Goal: Task Accomplishment & Management: Complete application form

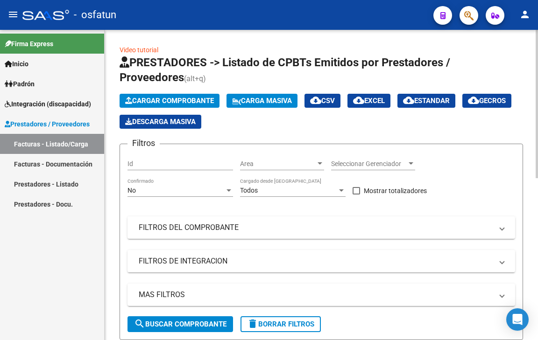
click at [172, 99] on span "Cargar Comprobante" at bounding box center [169, 101] width 89 height 8
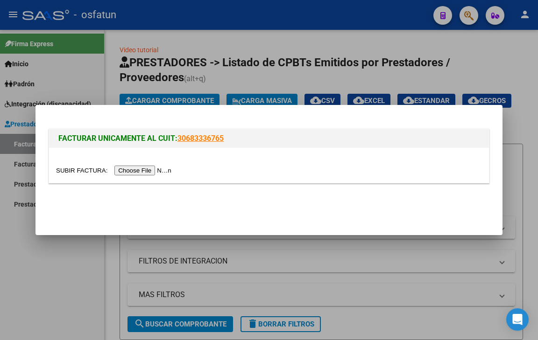
click at [157, 167] on input "file" at bounding box center [115, 171] width 118 height 10
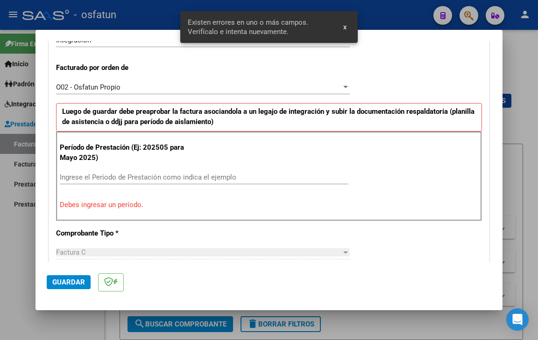
scroll to position [291, 0]
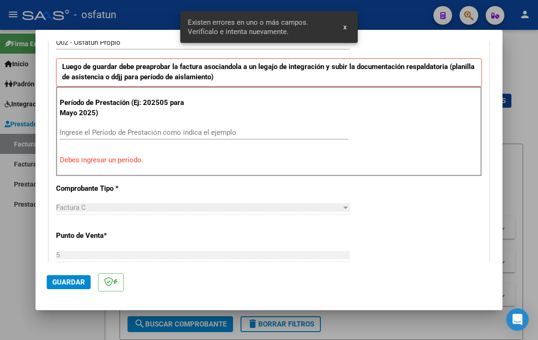
click at [140, 127] on div "Ingrese el Período de Prestación como indica el ejemplo" at bounding box center [204, 133] width 288 height 14
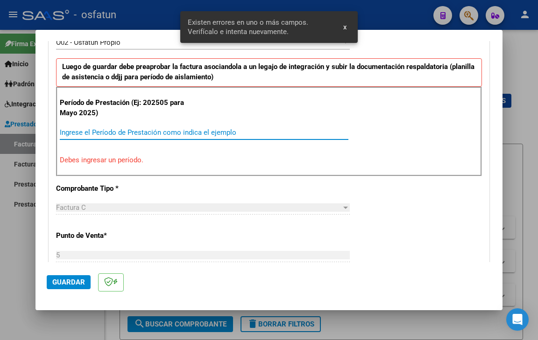
click at [141, 135] on input "Ingrese el Período de Prestación como indica el ejemplo" at bounding box center [204, 132] width 288 height 8
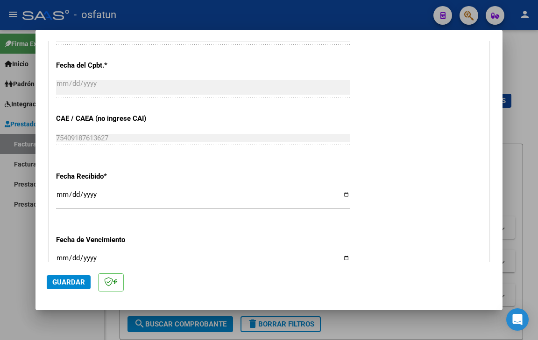
scroll to position [653, 0]
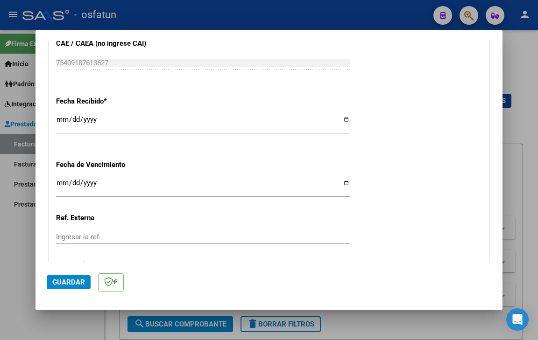
type input "202509"
click at [60, 116] on input "[DATE]" at bounding box center [203, 123] width 294 height 15
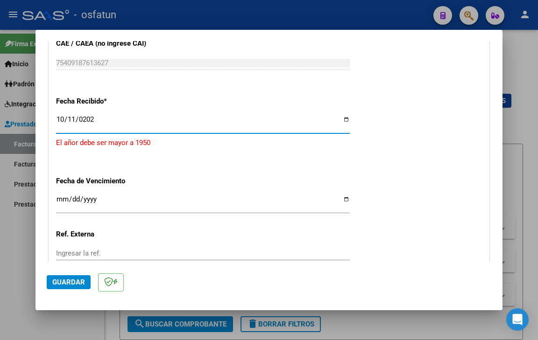
type input "[DATE]"
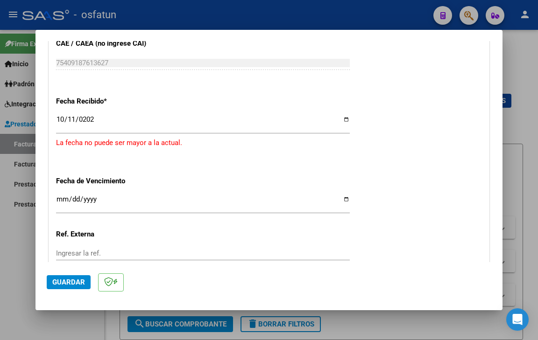
click at [382, 108] on div "Fecha Recibido * [DATE] Ingresar la fecha La fecha no puede ser mayor a la actu…" at bounding box center [269, 124] width 426 height 70
click at [66, 119] on input "[DATE]" at bounding box center [203, 123] width 294 height 15
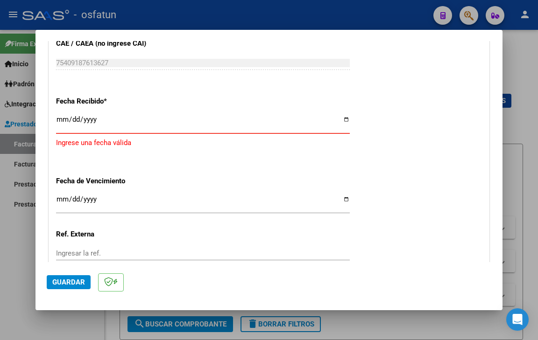
type input "[DATE]"
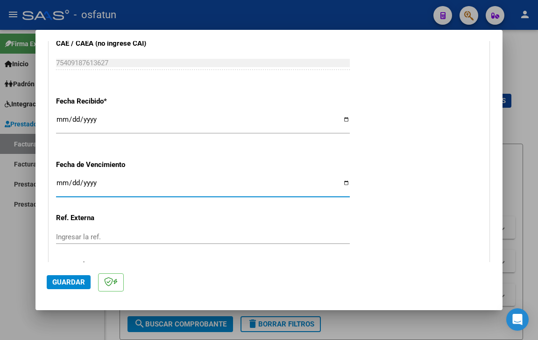
click at [59, 182] on input "Ingresar la fecha" at bounding box center [203, 186] width 294 height 15
type input "[DATE]"
drag, startPoint x: 367, startPoint y: 186, endPoint x: 233, endPoint y: 228, distance: 139.9
click at [84, 287] on button "Guardar" at bounding box center [69, 282] width 44 height 14
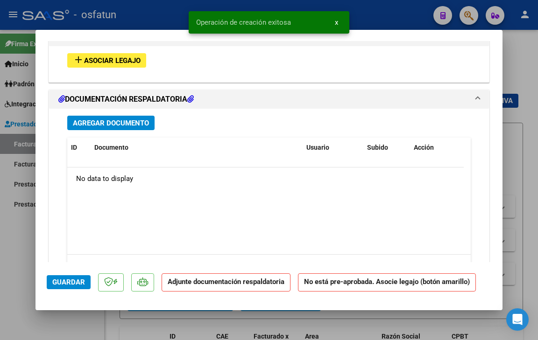
scroll to position [933, 0]
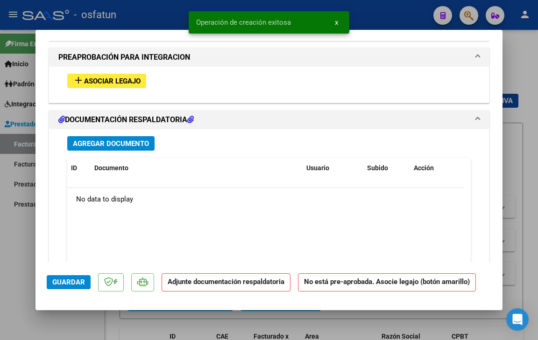
click at [120, 136] on button "Agregar Documento" at bounding box center [110, 143] width 87 height 14
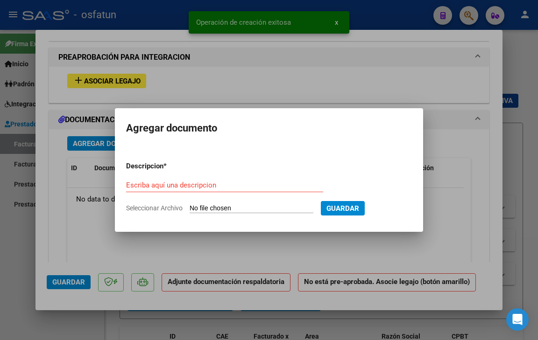
click at [170, 205] on span "Seleccionar Archivo" at bounding box center [154, 207] width 56 height 7
click at [189, 205] on input "Seleccionar Archivo" at bounding box center [251, 208] width 124 height 9
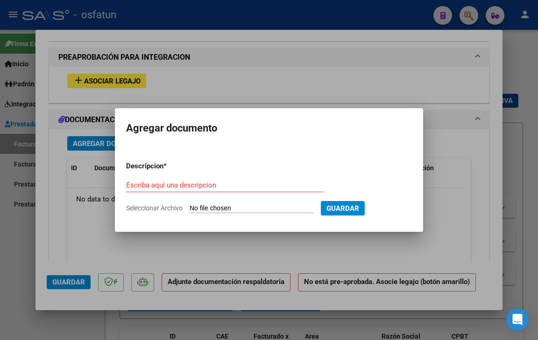
type input "C:\fakepath\Planilla de asistencia [DATE] [PERSON_NAME] (1).pdf"
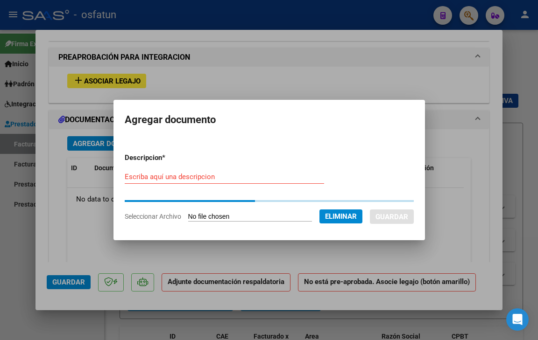
click at [220, 182] on div "Escriba aquí una descripcion" at bounding box center [224, 177] width 199 height 14
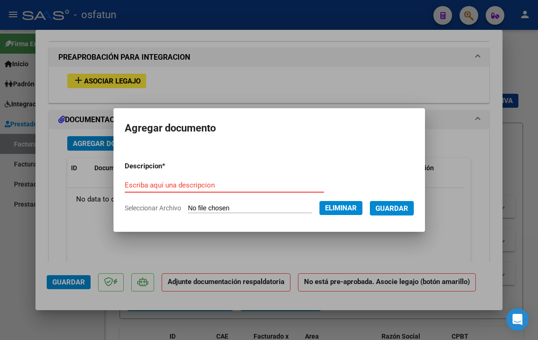
click at [220, 179] on div "Escriba aquí una descripcion" at bounding box center [224, 185] width 199 height 14
type input "PLANILLA DE ASISTENCIA"
click at [399, 209] on span "Guardar" at bounding box center [391, 208] width 33 height 8
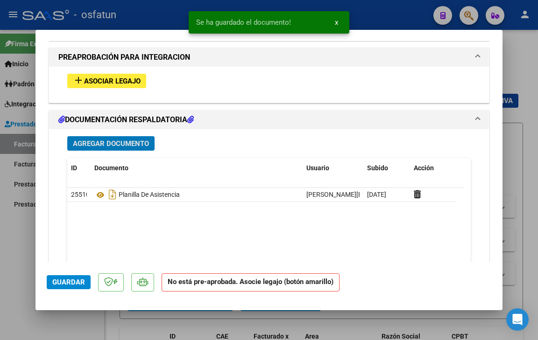
click at [97, 147] on span "Agregar Documento" at bounding box center [111, 144] width 76 height 8
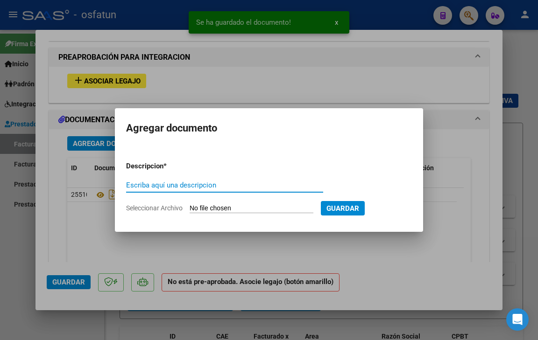
click at [159, 211] on span "Seleccionar Archivo" at bounding box center [154, 207] width 56 height 7
click at [189, 211] on input "Seleccionar Archivo" at bounding box center [251, 208] width 124 height 9
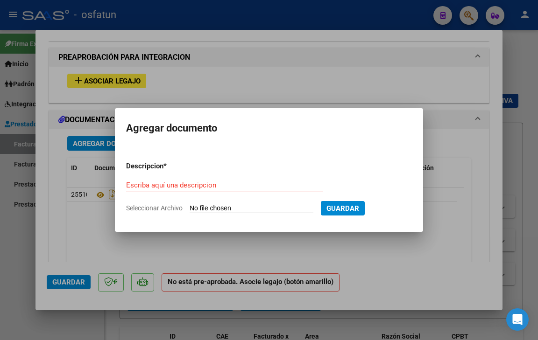
type input "C:\fakepath\Autorizacion [PERSON_NAME].pdf"
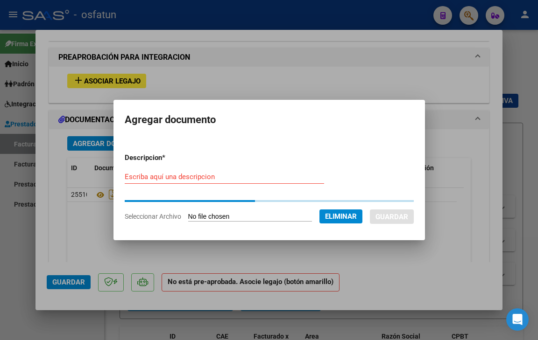
click at [215, 177] on input "Escriba aquí una descripcion" at bounding box center [224, 177] width 199 height 8
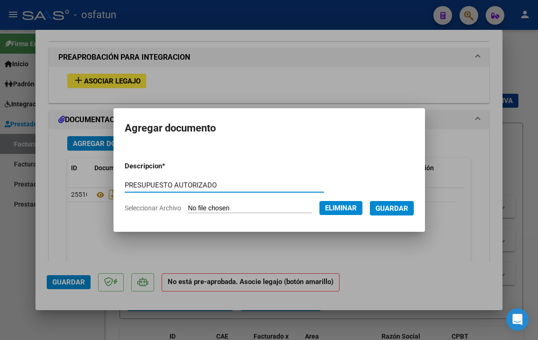
type input "PRESUPUESTO AUTORIZADO"
click at [408, 205] on span "Guardar" at bounding box center [391, 208] width 33 height 8
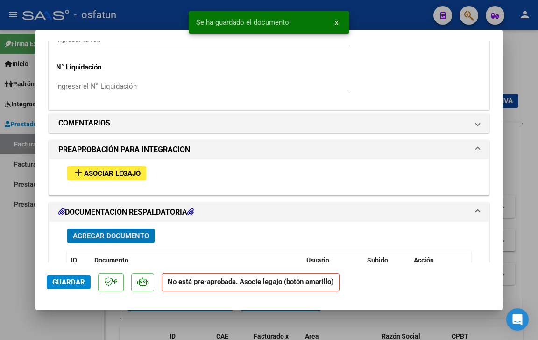
scroll to position [840, 0]
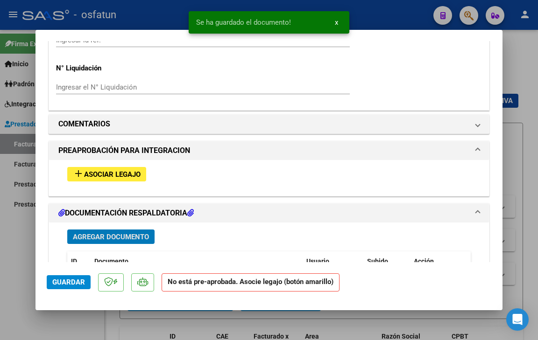
click at [112, 173] on span "Asociar Legajo" at bounding box center [112, 174] width 56 height 8
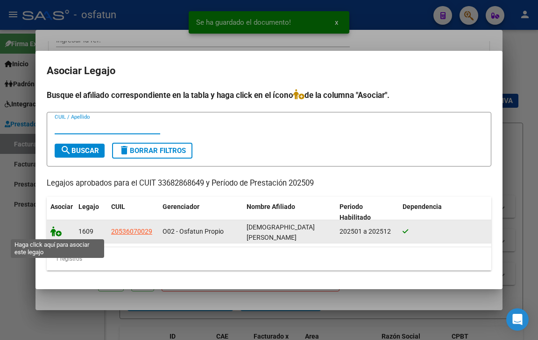
click at [58, 233] on icon at bounding box center [55, 231] width 11 height 10
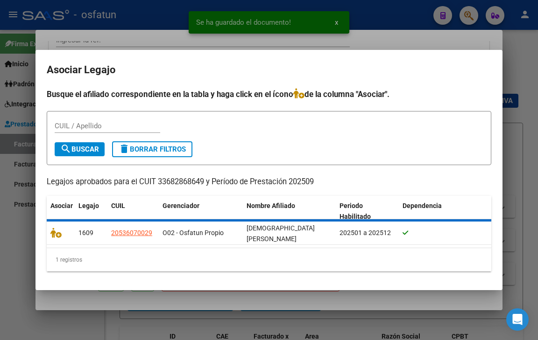
scroll to position [864, 0]
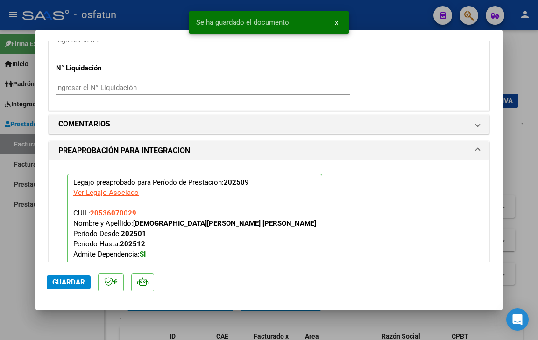
click at [76, 280] on span "Guardar" at bounding box center [68, 282] width 33 height 8
click at [73, 282] on span "Guardar" at bounding box center [68, 282] width 33 height 8
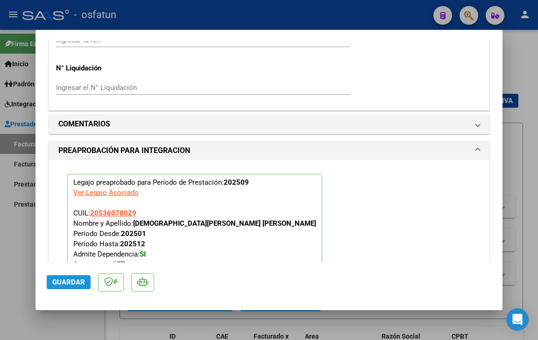
click at [59, 284] on span "Guardar" at bounding box center [68, 282] width 33 height 8
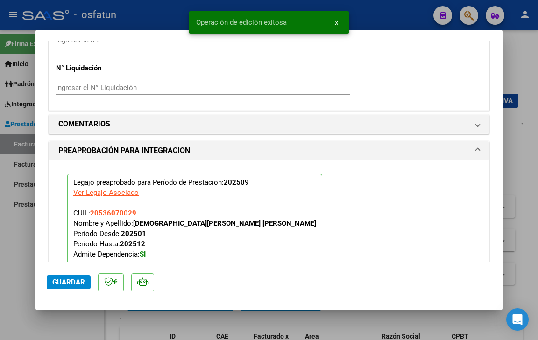
click at [63, 322] on div at bounding box center [269, 170] width 538 height 340
type input "$ 0,00"
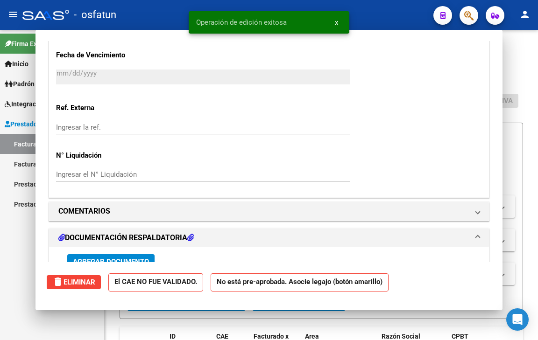
scroll to position [0, 0]
